Goal: Complete application form: Complete application form

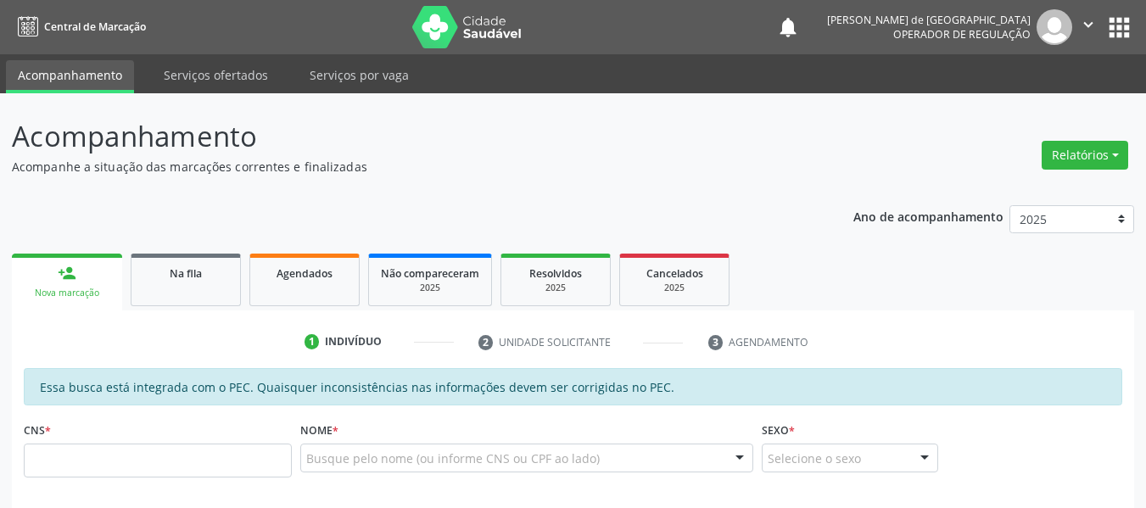
scroll to position [254, 0]
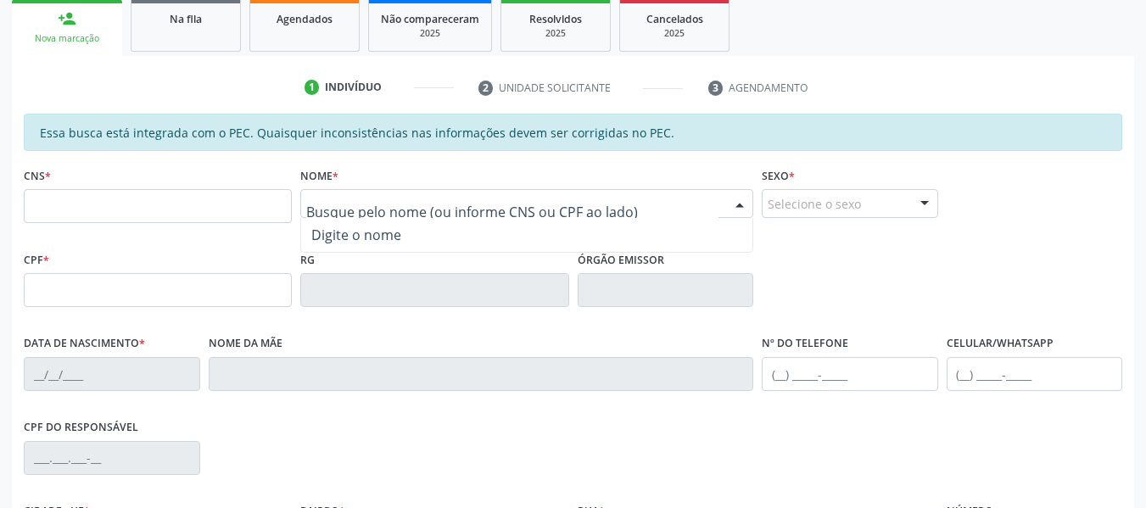
click at [375, 196] on input "text" at bounding box center [512, 212] width 412 height 34
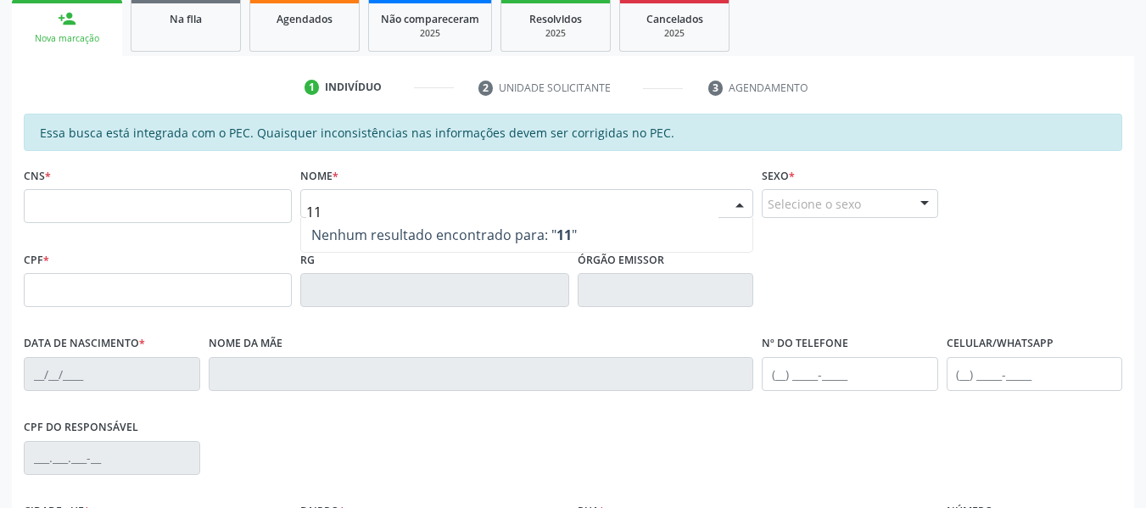
type input "1"
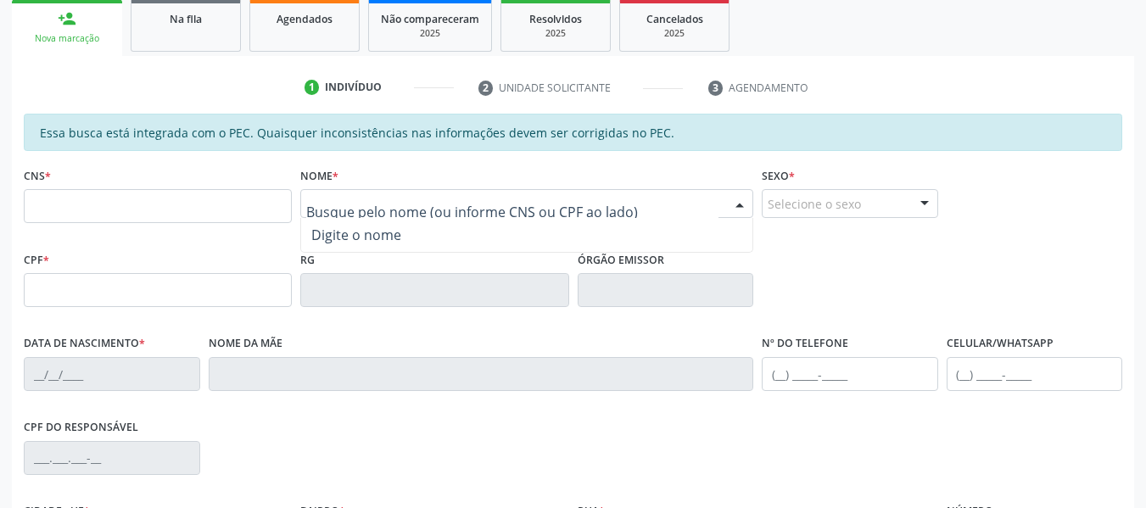
click at [360, 192] on div at bounding box center [526, 203] width 453 height 29
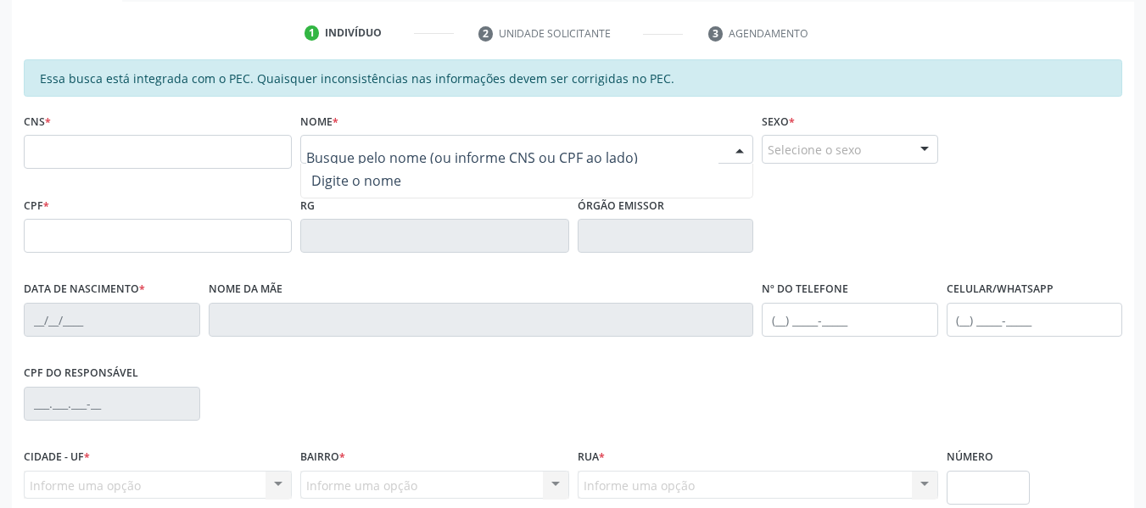
scroll to position [339, 0]
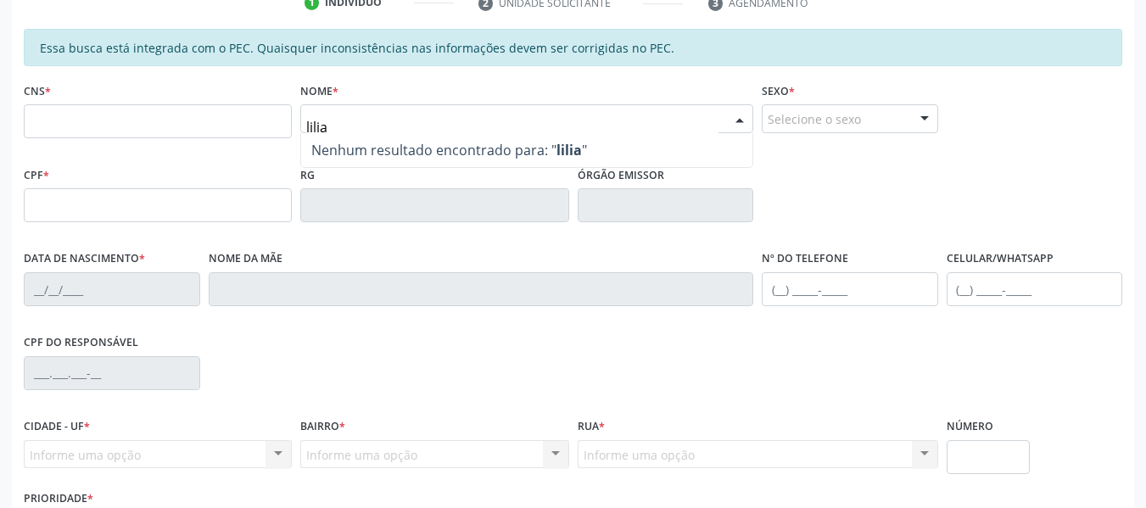
type input "lilian"
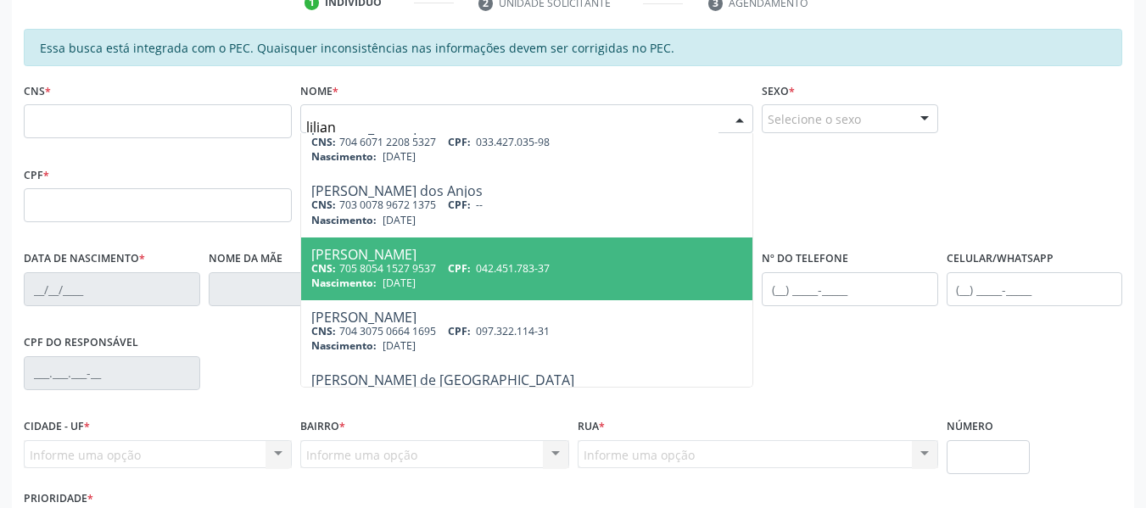
scroll to position [125, 0]
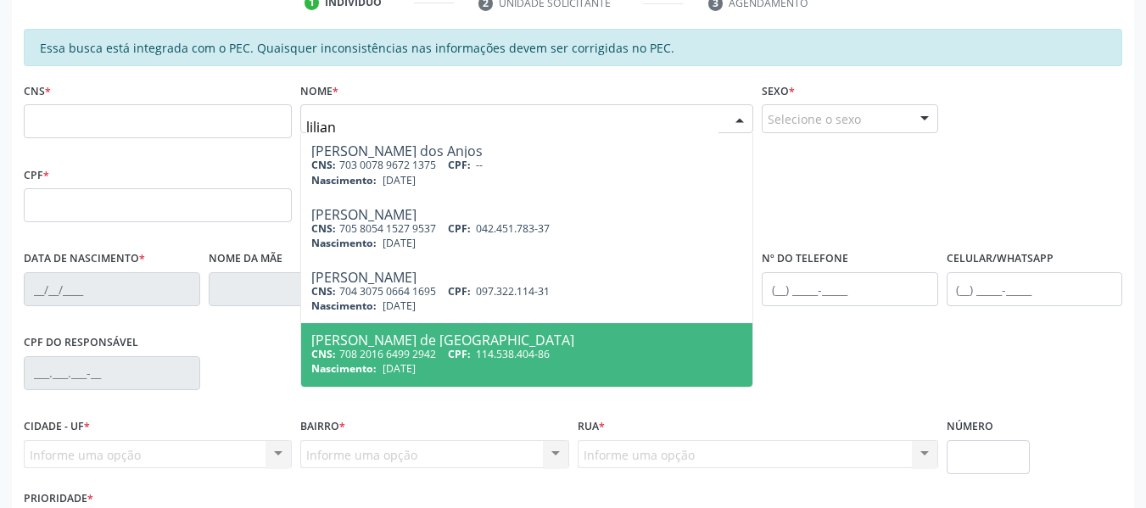
click at [433, 336] on div "[PERSON_NAME] de [GEOGRAPHIC_DATA]" at bounding box center [526, 340] width 431 height 14
type input "708 2016 6499 2942"
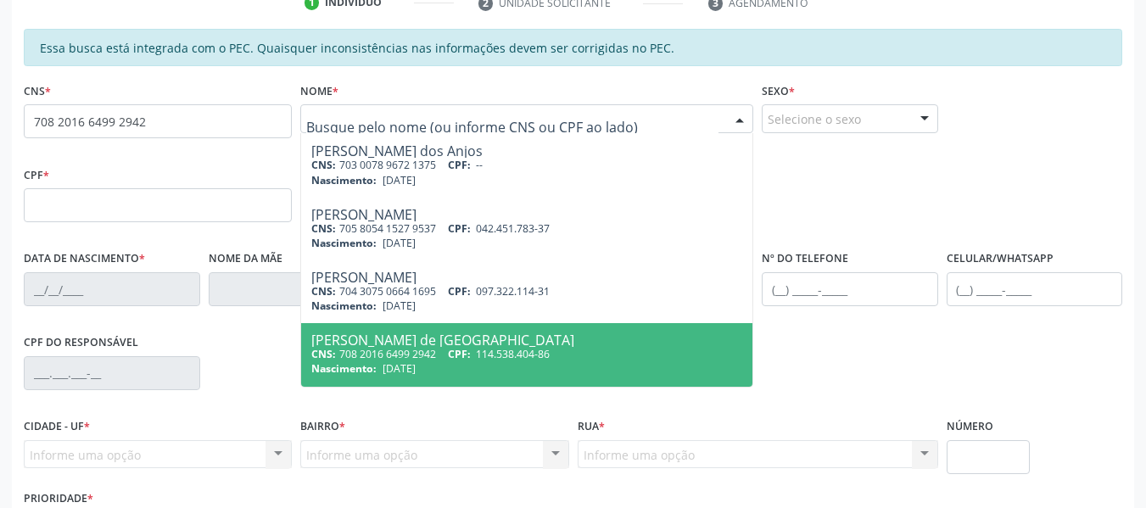
scroll to position [0, 0]
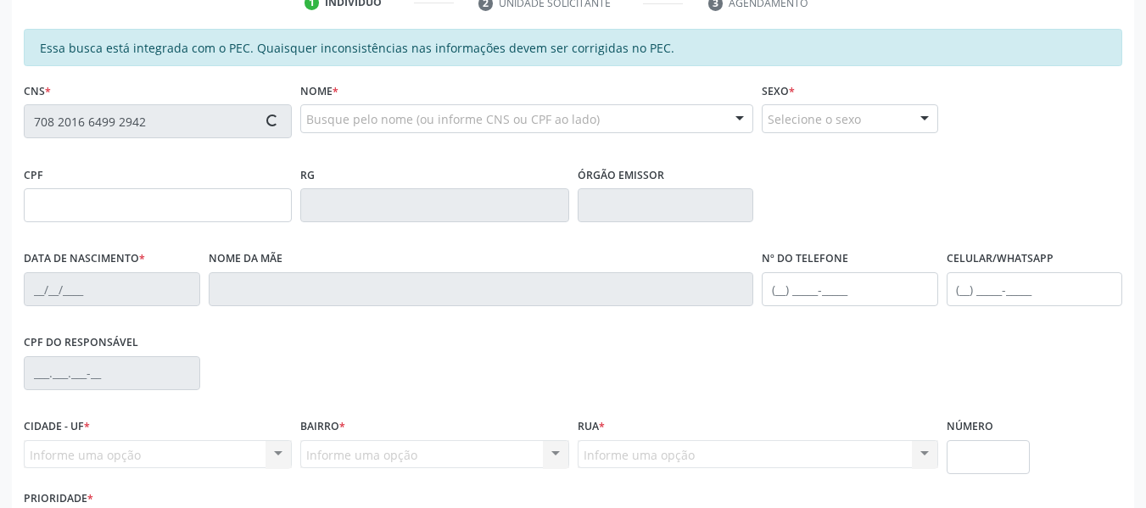
type input "114.538.404-86"
type input "[DATE]"
type input "Sildete Cavalcanti de [GEOGRAPHIC_DATA]"
type input "[PHONE_NUMBER]"
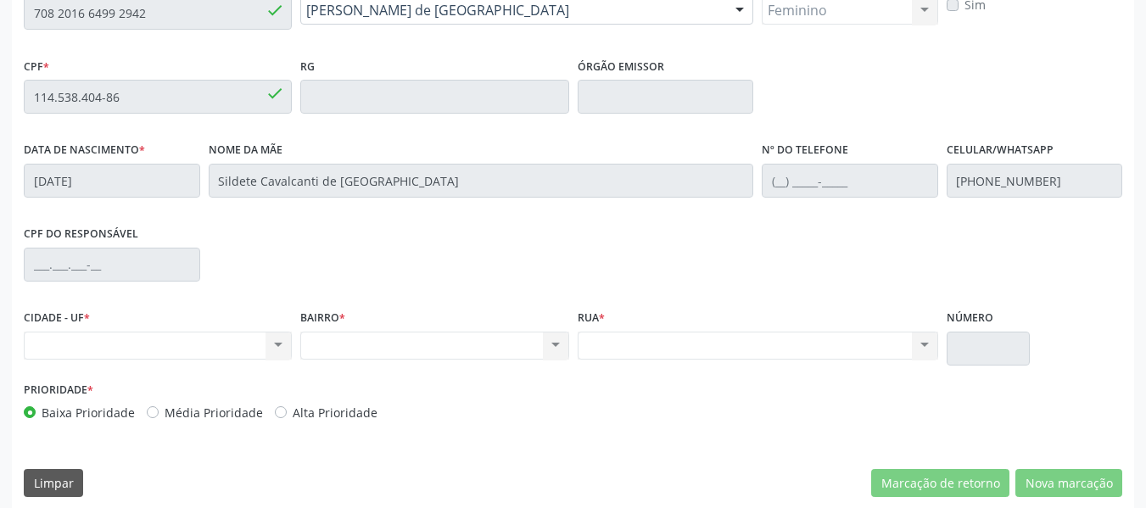
scroll to position [461, 0]
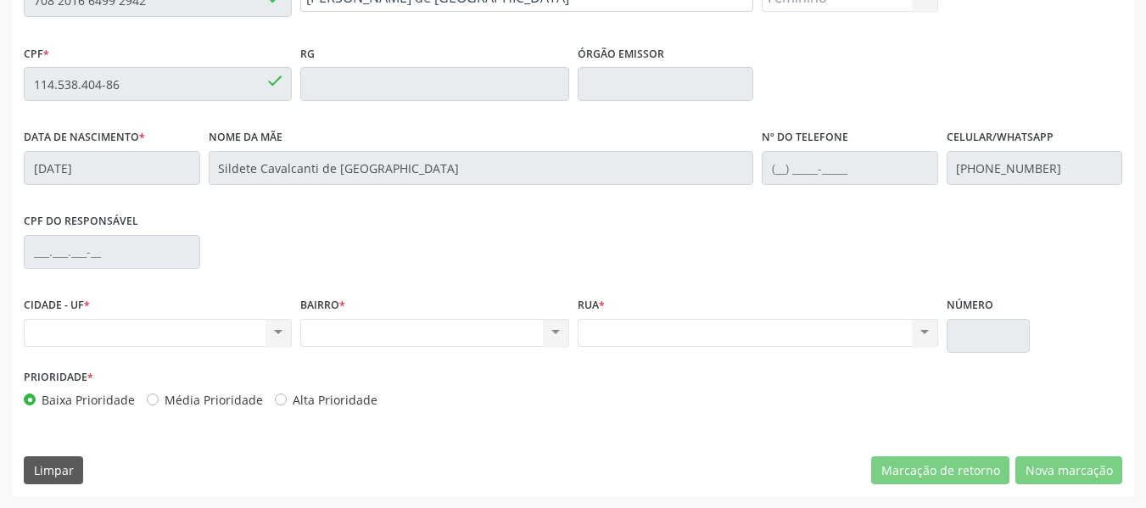
click at [164, 332] on div "Nenhum resultado encontrado para: " " Não há nenhuma opção para ser exibida." at bounding box center [158, 333] width 268 height 29
click at [156, 328] on div "Nenhum resultado encontrado para: " " Não há nenhuma opção para ser exibida." at bounding box center [158, 333] width 268 height 29
click at [177, 324] on div "Nenhum resultado encontrado para: " " Não há nenhuma opção para ser exibida." at bounding box center [158, 333] width 268 height 29
click at [239, 331] on div "Nenhum resultado encontrado para: " " Não há nenhuma opção para ser exibida." at bounding box center [158, 333] width 268 height 29
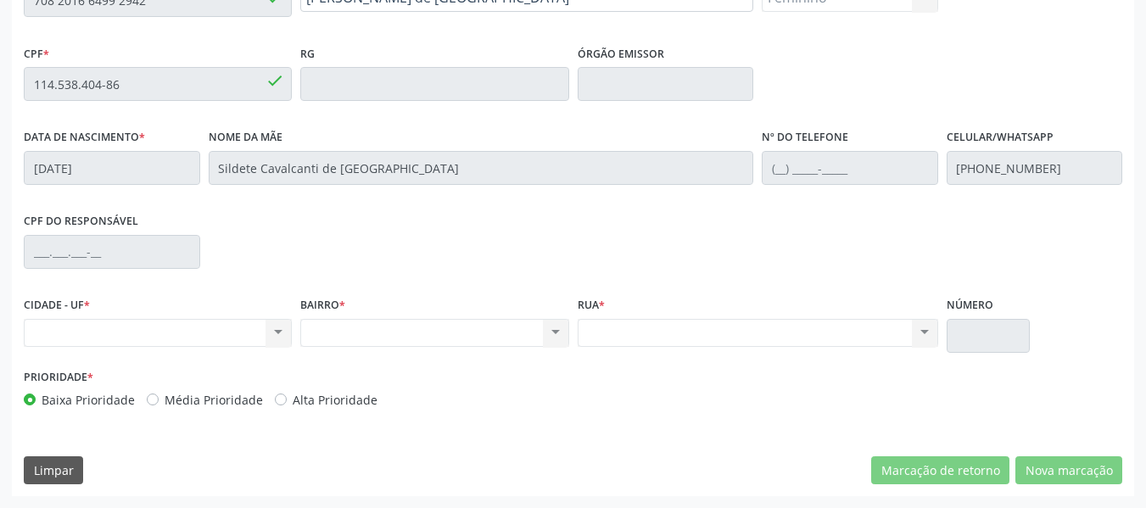
click at [586, 332] on div "Nenhum resultado encontrado para: " " Não há nenhuma opção para ser exibida." at bounding box center [758, 333] width 360 height 29
click at [537, 329] on div "Nenhum resultado encontrado para: " " Não há nenhuma opção para ser exibida." at bounding box center [434, 333] width 268 height 29
click at [205, 307] on div "CIDADE - UF * Nenhum resultado encontrado para: " " Não há nenhuma opção para s…" at bounding box center [158, 320] width 268 height 54
click at [195, 344] on div "Nenhum resultado encontrado para: " " Não há nenhuma opção para ser exibida." at bounding box center [158, 333] width 268 height 29
click at [195, 345] on div "Nenhum resultado encontrado para: " " Não há nenhuma opção para ser exibida." at bounding box center [158, 333] width 268 height 29
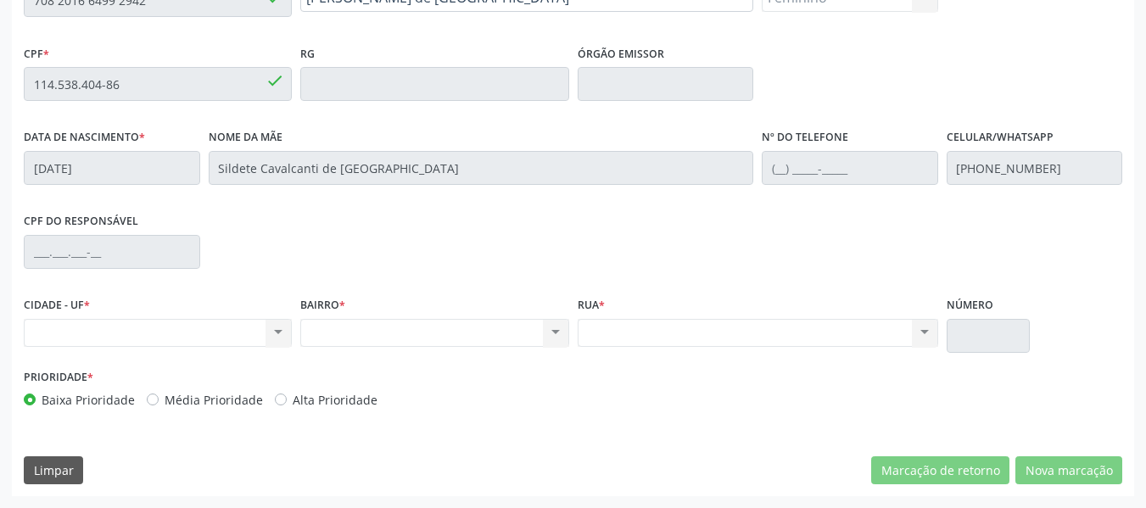
click at [195, 346] on div "Nenhum resultado encontrado para: " " Não há nenhuma opção para ser exibida." at bounding box center [158, 333] width 268 height 29
click at [222, 338] on div "Nenhum resultado encontrado para: " " Não há nenhuma opção para ser exibida." at bounding box center [158, 333] width 268 height 29
click at [332, 337] on div "Nenhum resultado encontrado para: " " Não há nenhuma opção para ser exibida." at bounding box center [434, 333] width 268 height 29
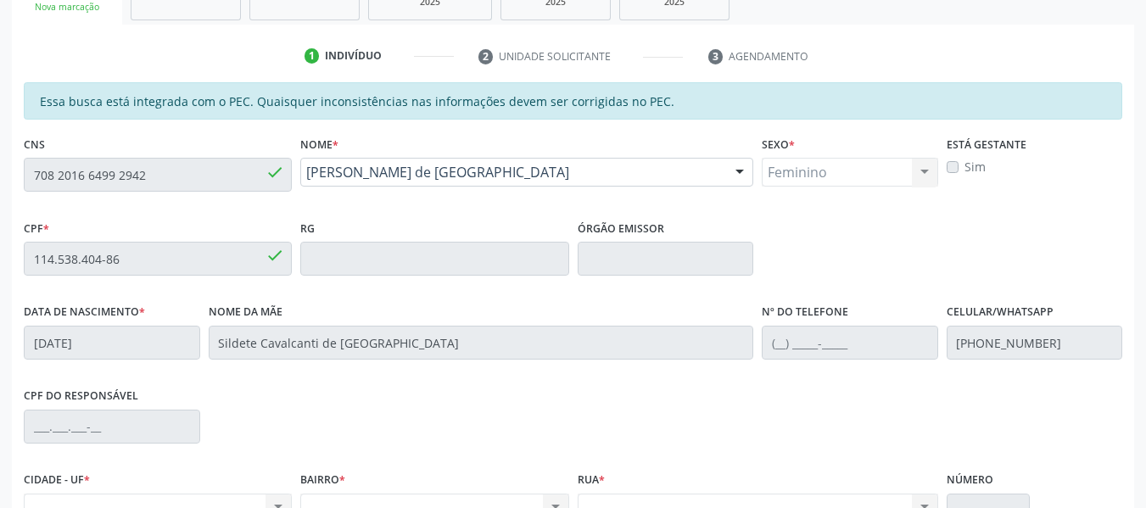
scroll to position [206, 0]
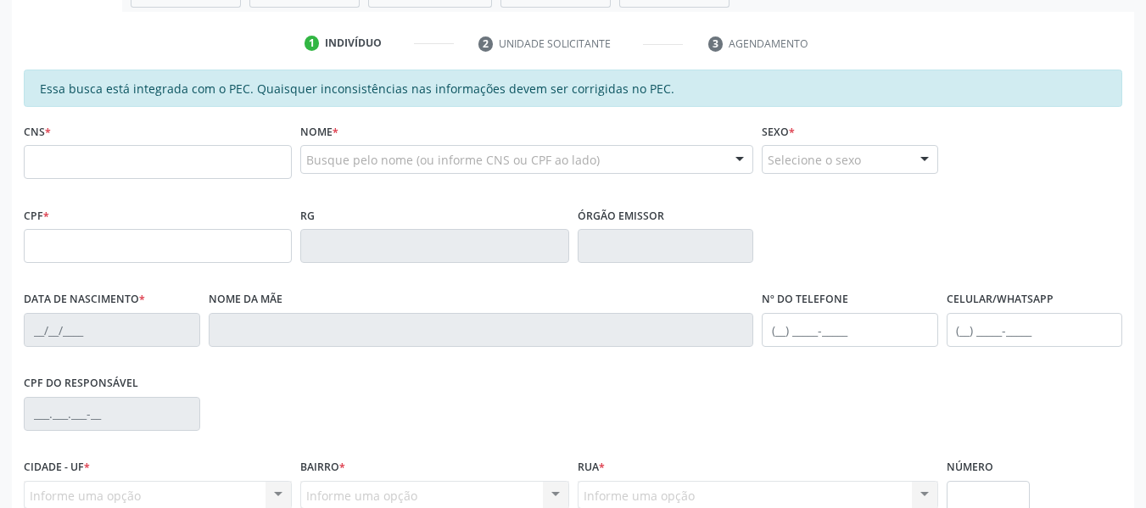
scroll to position [339, 0]
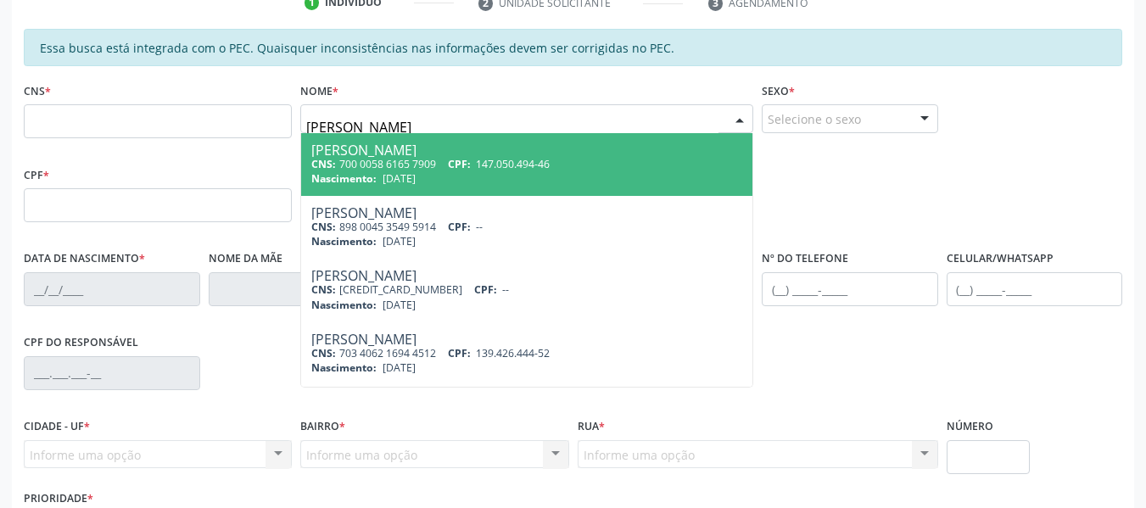
type input "liliani cava"
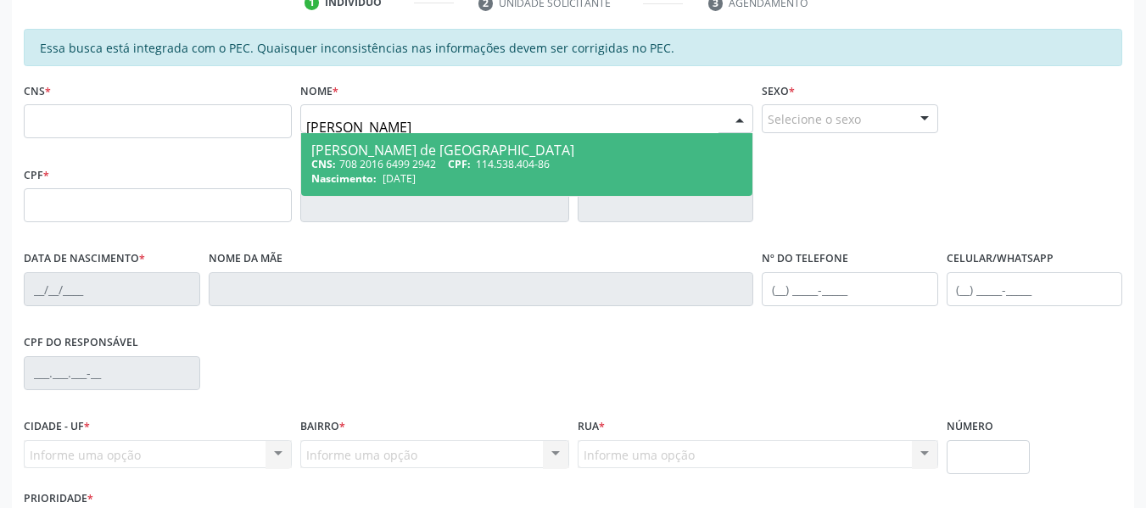
click at [411, 150] on div "[PERSON_NAME] de [GEOGRAPHIC_DATA]" at bounding box center [526, 150] width 431 height 14
type input "708 2016 6499 2942"
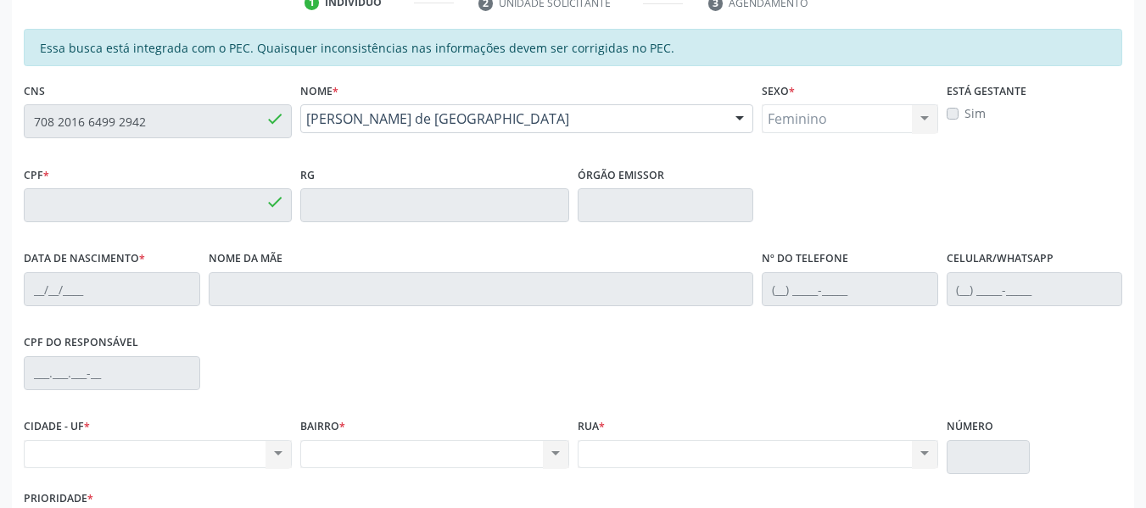
type input "114.538.404-86"
type input "[DATE]"
type input "Sildete Cavalcanti de [GEOGRAPHIC_DATA]"
type input "[PHONE_NUMBER]"
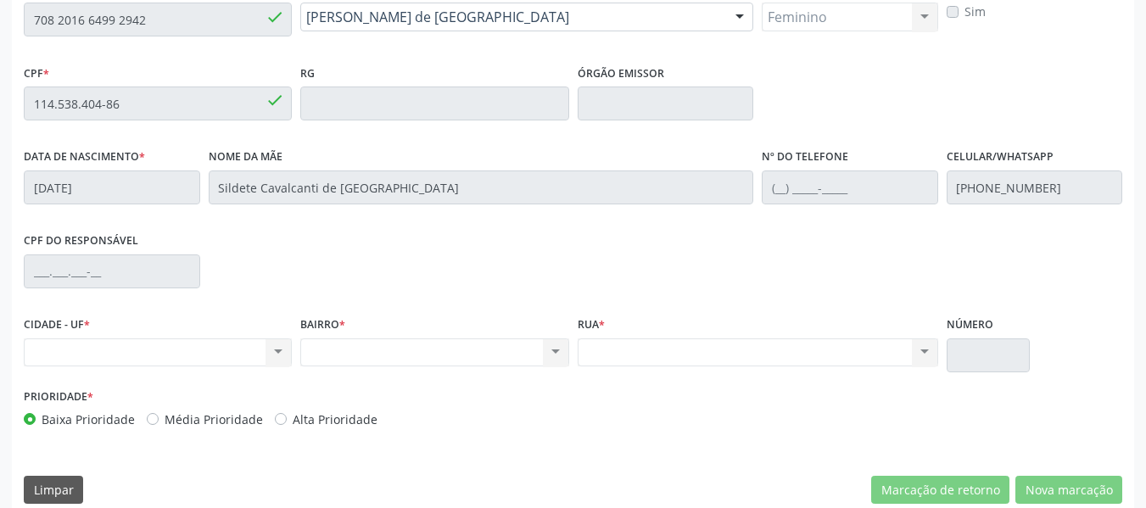
scroll to position [461, 0]
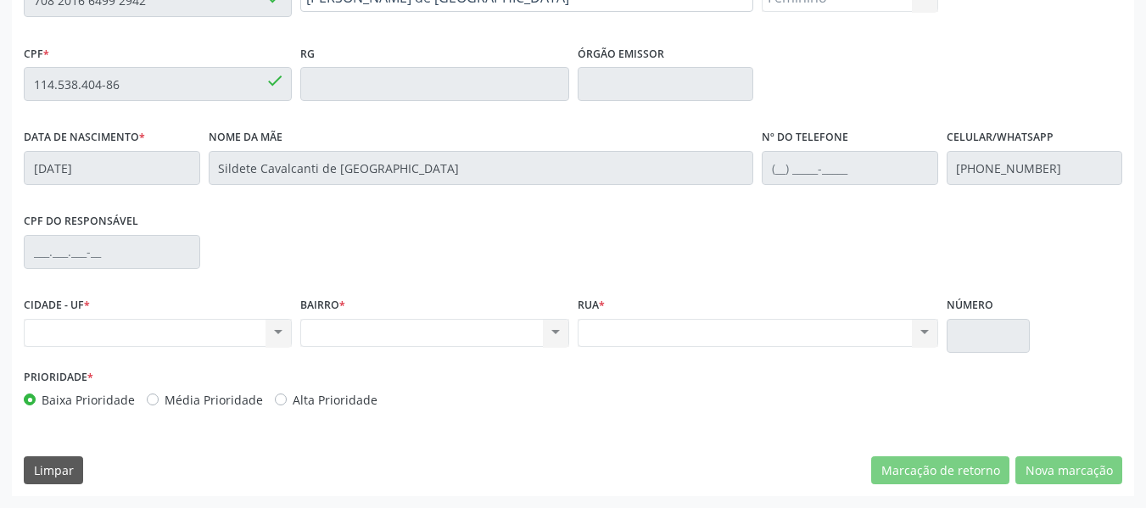
click at [274, 337] on div "Nenhum resultado encontrado para: " " Não há nenhuma opção para ser exibida." at bounding box center [158, 333] width 268 height 29
click at [602, 337] on div "Nenhum resultado encontrado para: " " Não há nenhuma opção para ser exibida." at bounding box center [758, 333] width 360 height 29
click at [603, 337] on div "Nenhum resultado encontrado para: " " Não há nenhuma opção para ser exibida." at bounding box center [758, 333] width 360 height 29
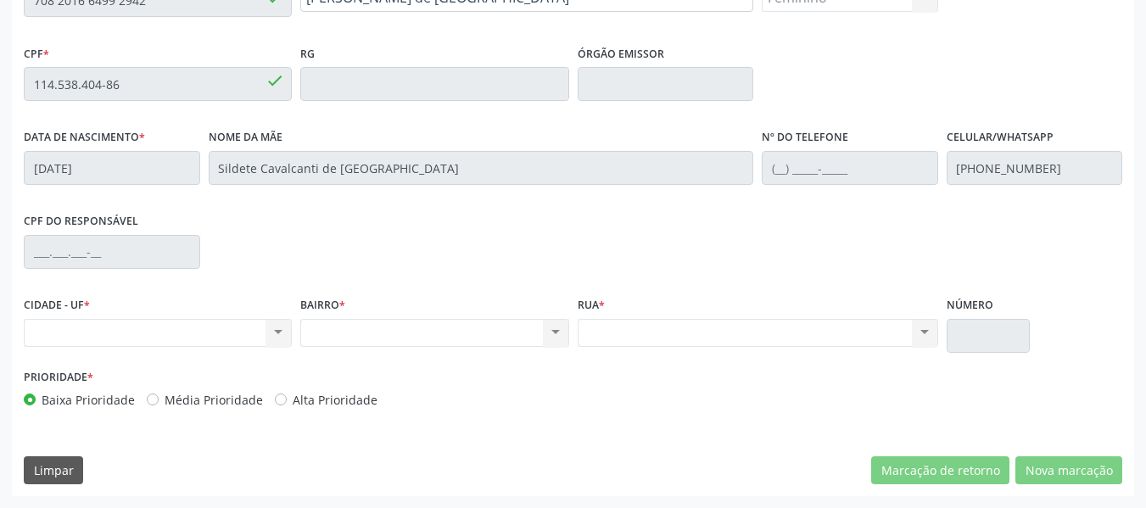
drag, startPoint x: 654, startPoint y: 339, endPoint x: 408, endPoint y: 338, distance: 246.0
click at [596, 340] on div "Nenhum resultado encontrado para: " " Não há nenhuma opção para ser exibida." at bounding box center [758, 333] width 360 height 29
click at [408, 338] on div "Nenhum resultado encontrado para: " " Não há nenhuma opção para ser exibida." at bounding box center [434, 333] width 268 height 29
click at [275, 338] on div "Nenhum resultado encontrado para: " " Não há nenhuma opção para ser exibida." at bounding box center [158, 333] width 268 height 29
click at [1044, 456] on div "Essa busca está integrada com o PEC. Quaisquer inconsistências nas informações …" at bounding box center [573, 202] width 1122 height 589
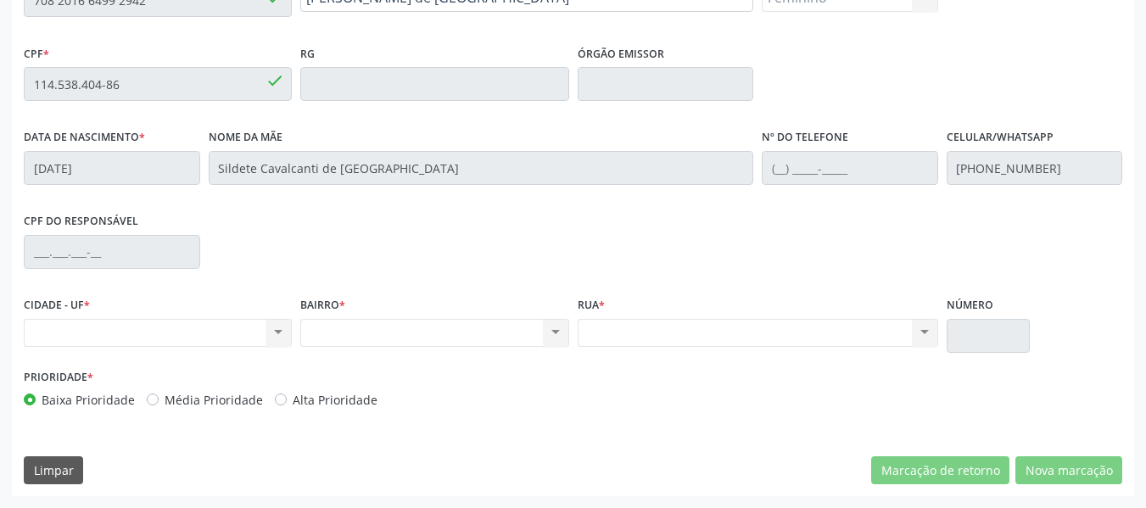
drag, startPoint x: 519, startPoint y: 347, endPoint x: 634, endPoint y: 321, distance: 118.3
click at [527, 338] on div "Nenhum resultado encontrado para: " " Não há nenhuma opção para ser exibida." at bounding box center [434, 333] width 268 height 29
click at [634, 321] on div "Nenhum resultado encontrado para: " " Não há nenhuma opção para ser exibida." at bounding box center [758, 333] width 360 height 29
drag, startPoint x: 634, startPoint y: 321, endPoint x: 550, endPoint y: 326, distance: 84.1
click at [633, 321] on div "Nenhum resultado encontrado para: " " Não há nenhuma opção para ser exibida." at bounding box center [758, 333] width 360 height 29
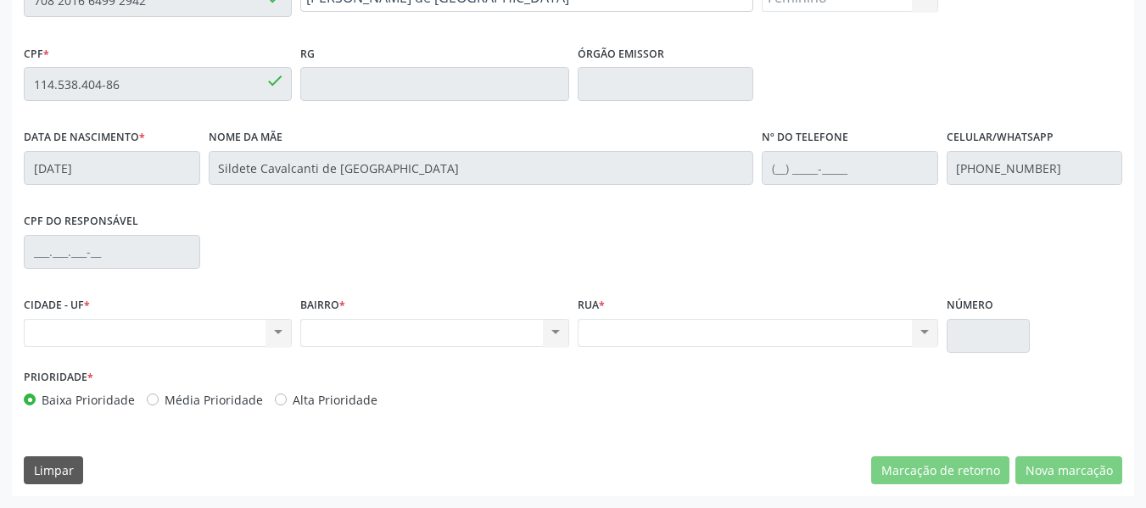
click at [550, 326] on div "Nenhum resultado encontrado para: " " Não há nenhuma opção para ser exibida." at bounding box center [434, 333] width 268 height 29
click at [444, 329] on div "Nenhum resultado encontrado para: " " Não há nenhuma opção para ser exibida." at bounding box center [434, 333] width 268 height 29
click at [663, 345] on div "Nenhum resultado encontrado para: " " Não há nenhuma opção para ser exibida." at bounding box center [758, 333] width 360 height 29
drag, startPoint x: 649, startPoint y: 328, endPoint x: 135, endPoint y: 333, distance: 514.0
click at [617, 333] on div "Nenhum resultado encontrado para: " " Não há nenhuma opção para ser exibida." at bounding box center [758, 333] width 360 height 29
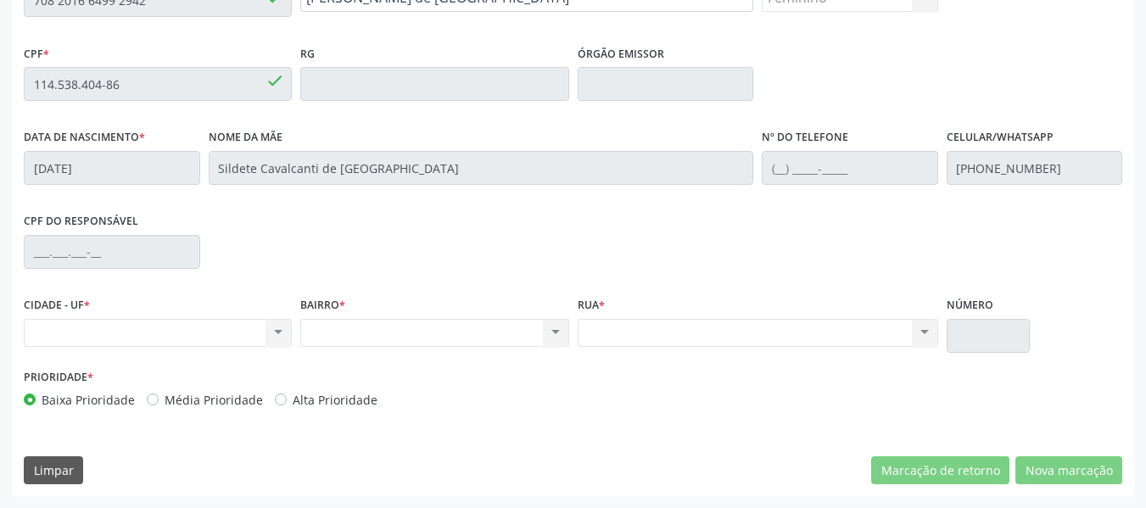
click at [133, 333] on div "Nenhum resultado encontrado para: " " Não há nenhuma opção para ser exibida." at bounding box center [158, 333] width 268 height 29
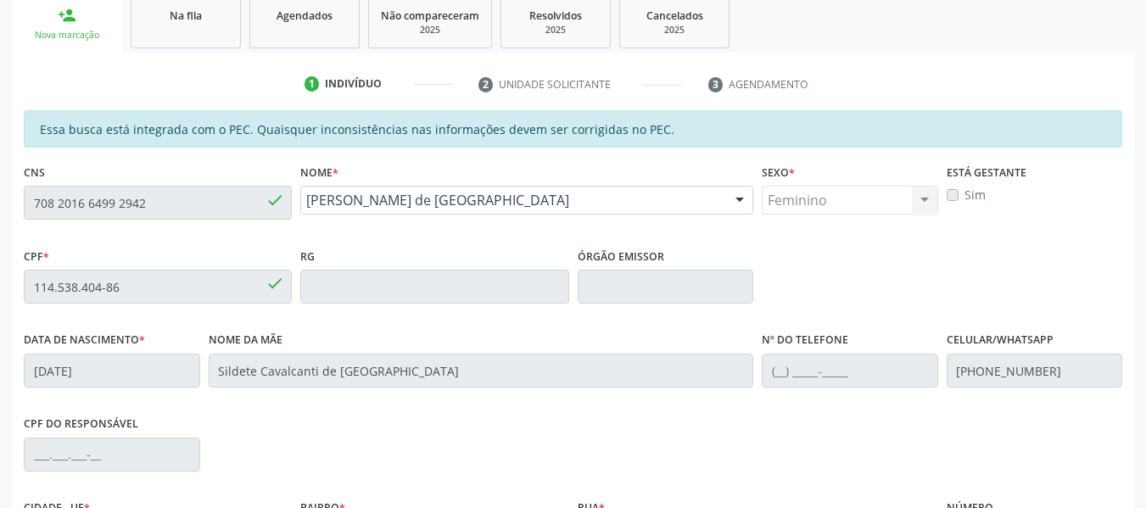
scroll to position [206, 0]
